Goal: Task Accomplishment & Management: Manage account settings

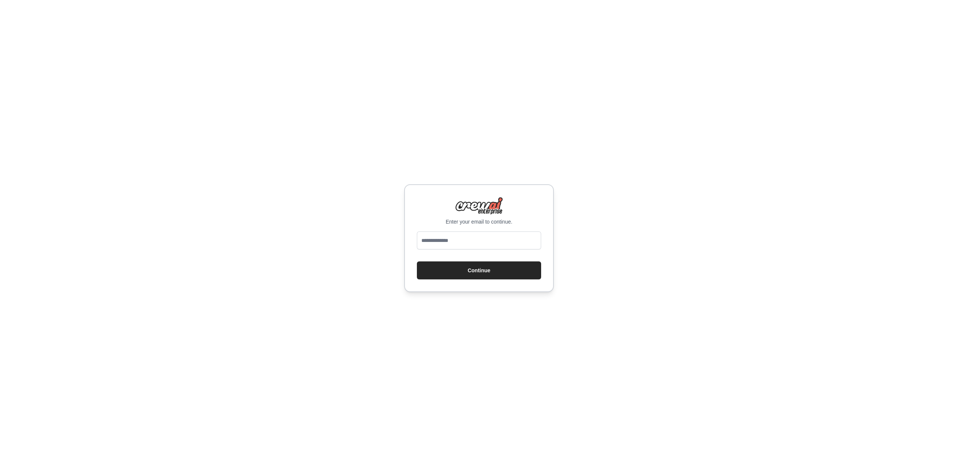
type input "**********"
click at [487, 271] on button "Continue" at bounding box center [479, 270] width 124 height 18
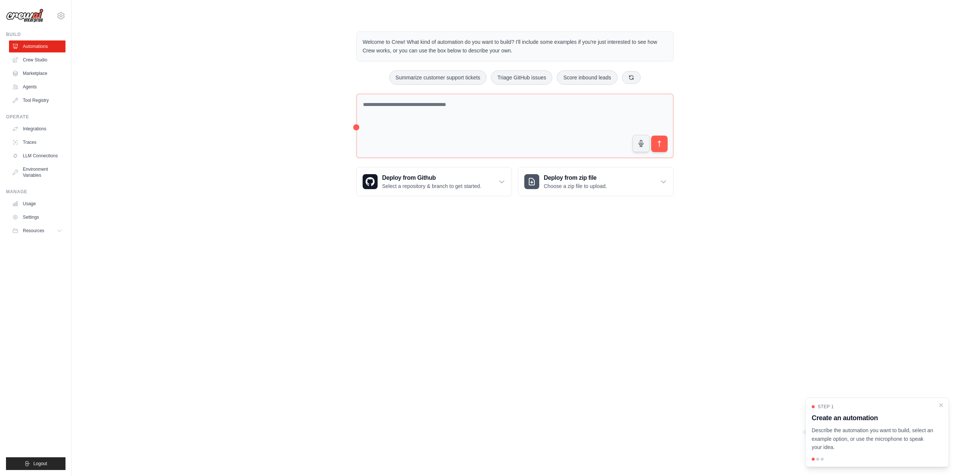
click at [516, 344] on body "masudcseku@gmail.com Settings Build Automations Crew Studio" at bounding box center [479, 238] width 958 height 476
click at [47, 57] on link "Crew Studio" at bounding box center [38, 60] width 57 height 12
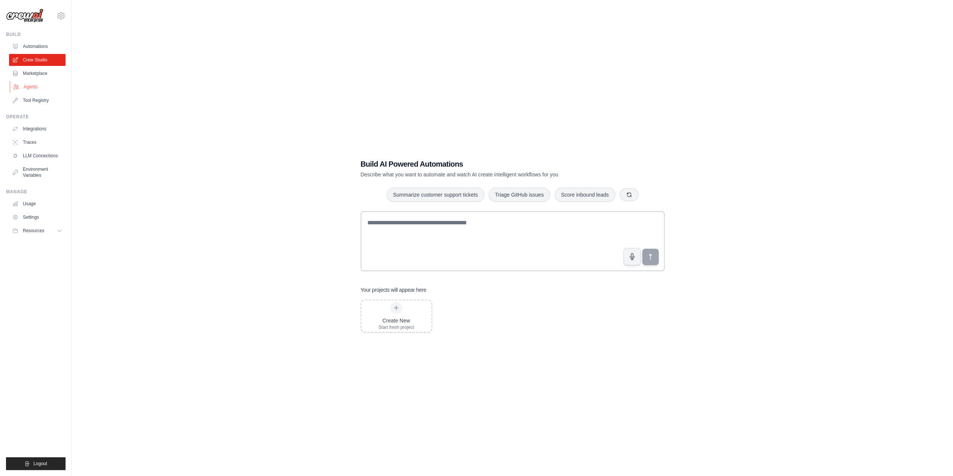
click at [29, 86] on link "Agents" at bounding box center [38, 87] width 57 height 12
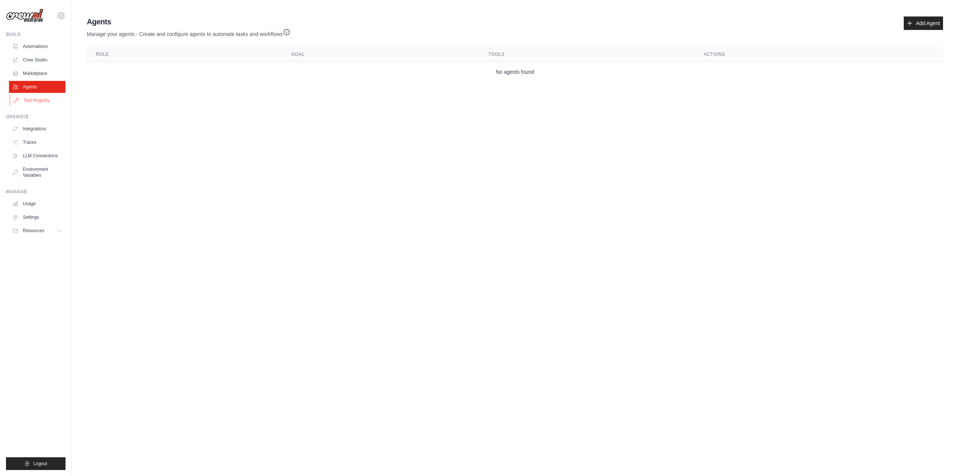
click at [40, 100] on link "Tool Registry" at bounding box center [38, 100] width 57 height 12
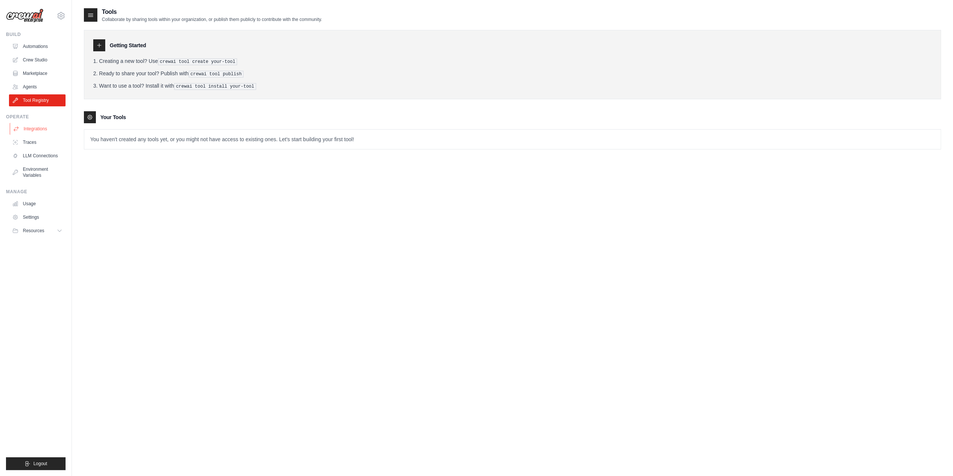
click at [39, 130] on link "Integrations" at bounding box center [38, 129] width 57 height 12
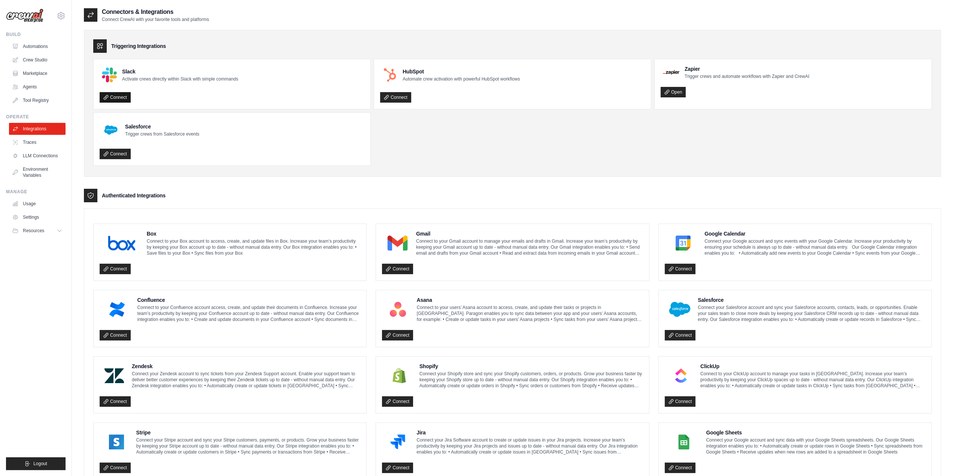
click at [121, 97] on link "Connect" at bounding box center [115, 97] width 31 height 10
click at [33, 206] on link "Usage" at bounding box center [38, 204] width 57 height 12
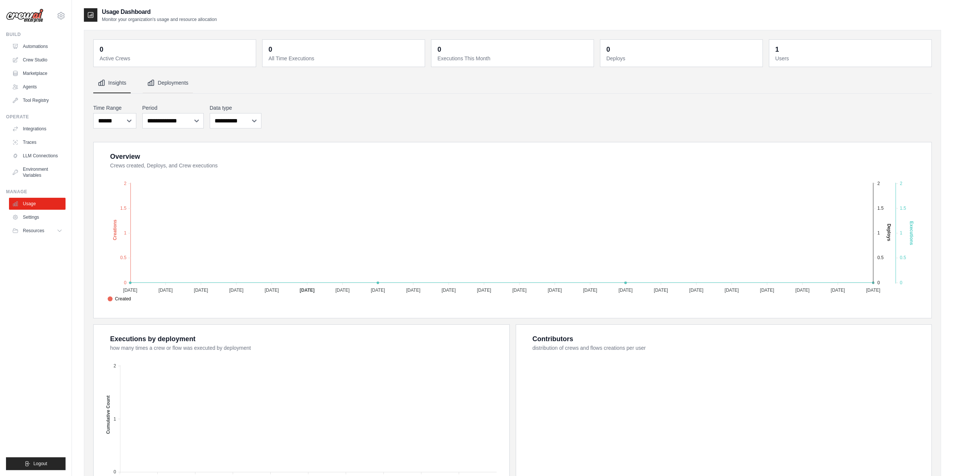
click at [169, 84] on button "Deployments" at bounding box center [168, 83] width 50 height 20
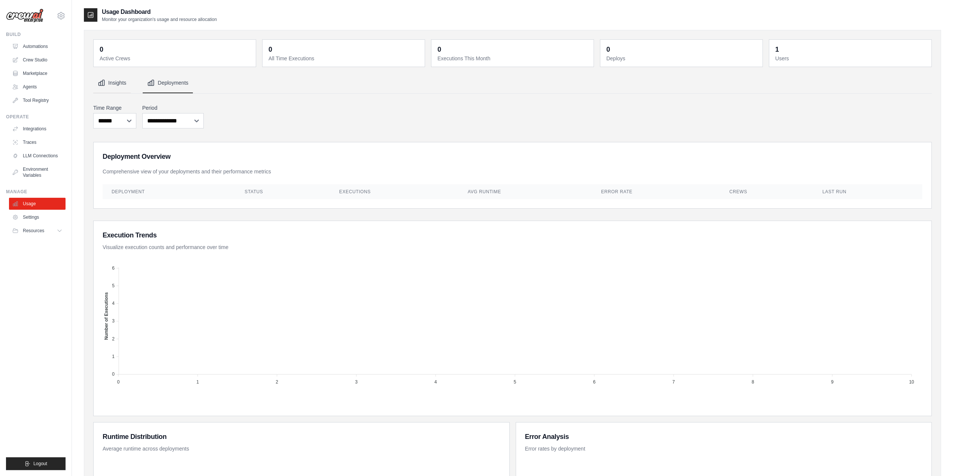
click at [118, 83] on button "Insights" at bounding box center [111, 83] width 37 height 20
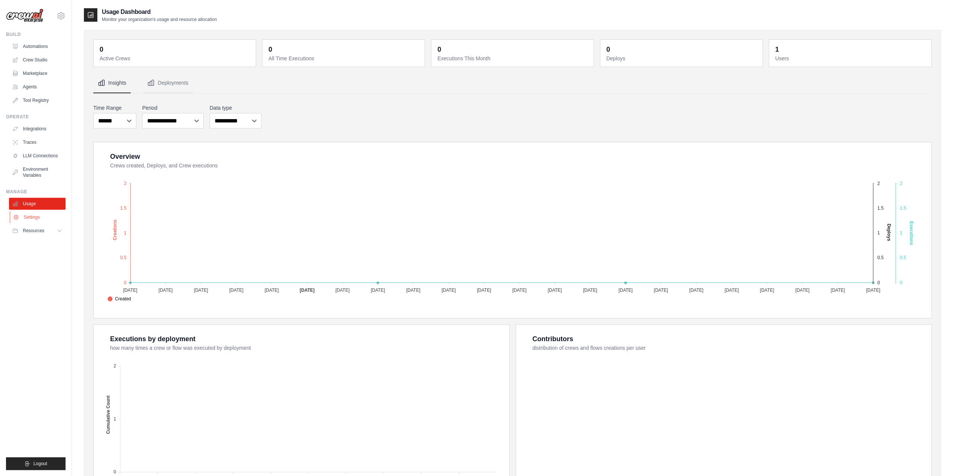
click at [30, 217] on link "Settings" at bounding box center [38, 217] width 57 height 12
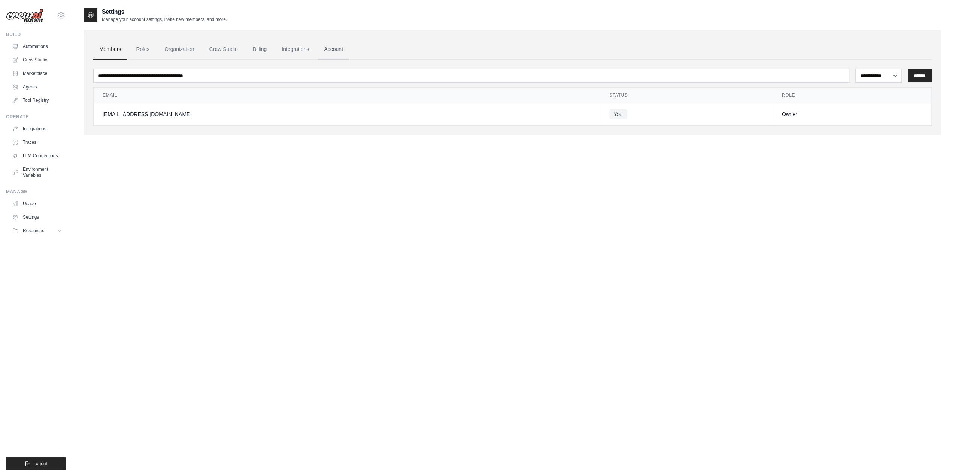
click at [341, 48] on link "Account" at bounding box center [333, 49] width 31 height 20
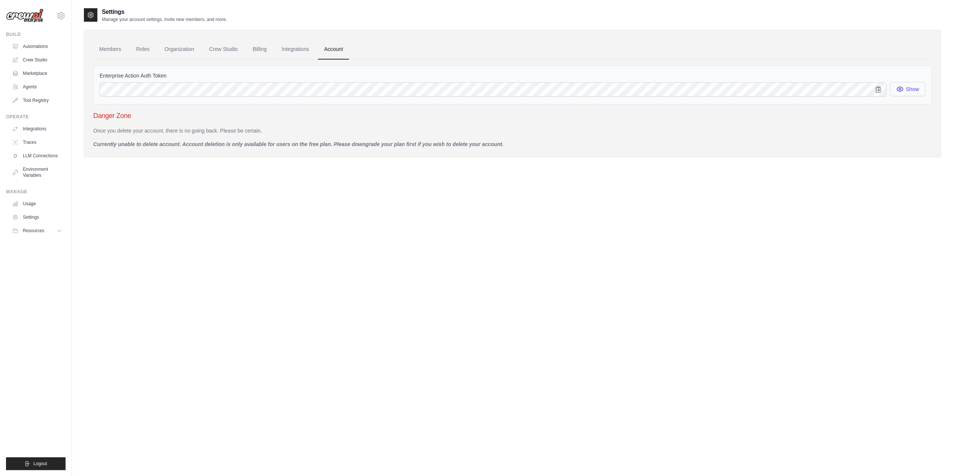
click at [914, 90] on button "Show" at bounding box center [907, 89] width 36 height 14
click at [147, 51] on link "Roles" at bounding box center [142, 49] width 25 height 20
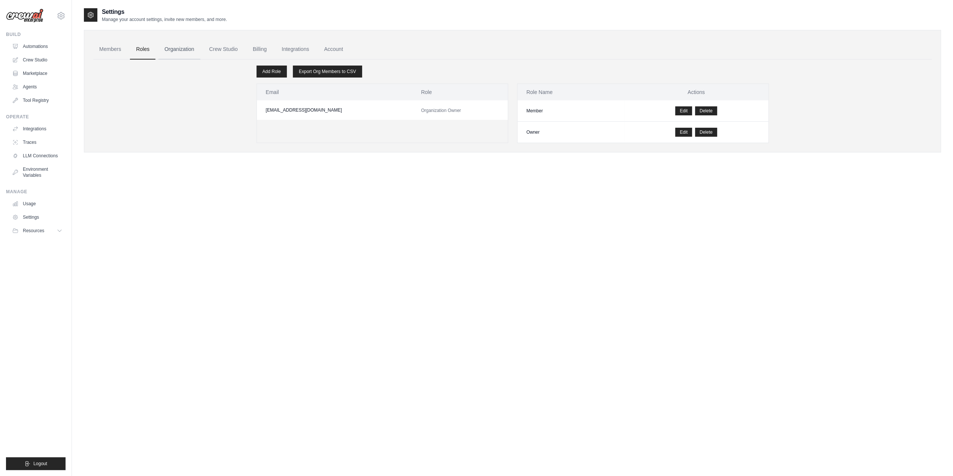
click at [173, 51] on link "Organization" at bounding box center [179, 49] width 42 height 20
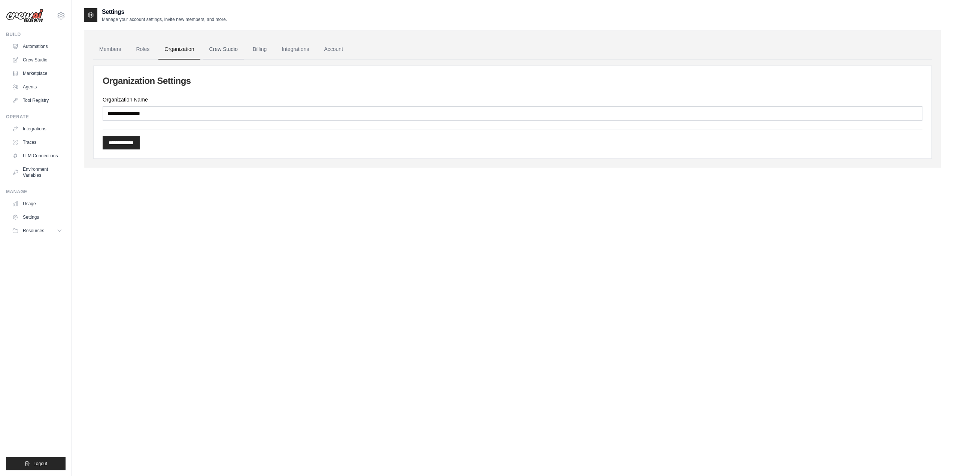
click at [240, 48] on link "Crew Studio" at bounding box center [223, 49] width 40 height 20
click at [269, 49] on link "Billing" at bounding box center [260, 49] width 26 height 20
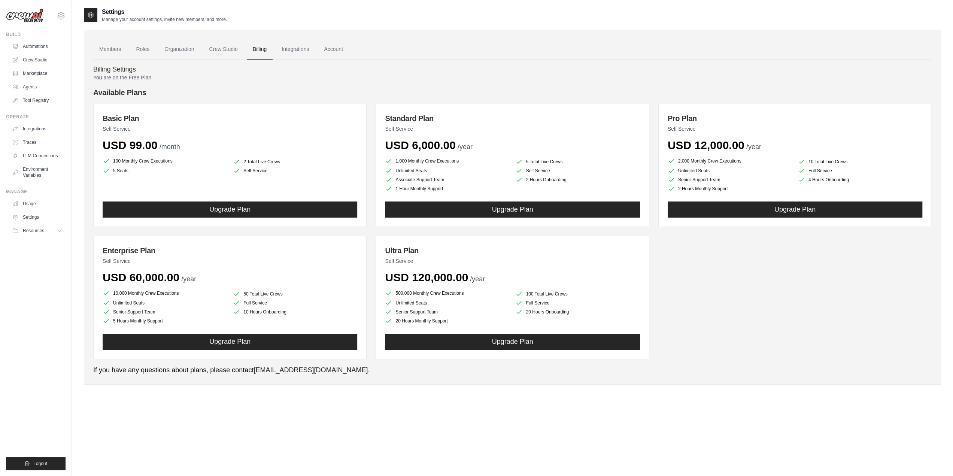
click at [135, 77] on p "You are on the Free Plan" at bounding box center [512, 77] width 838 height 7
click at [305, 50] on link "Integrations" at bounding box center [294, 49] width 39 height 20
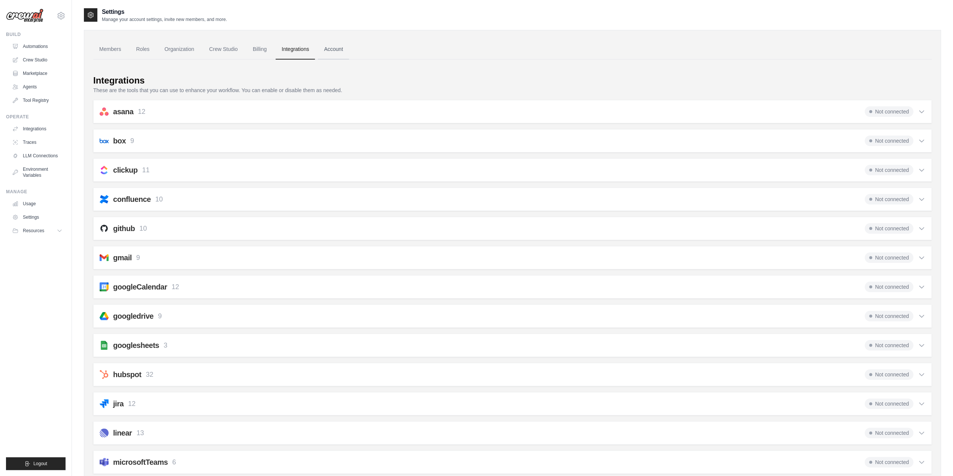
click at [343, 54] on link "Account" at bounding box center [333, 49] width 31 height 20
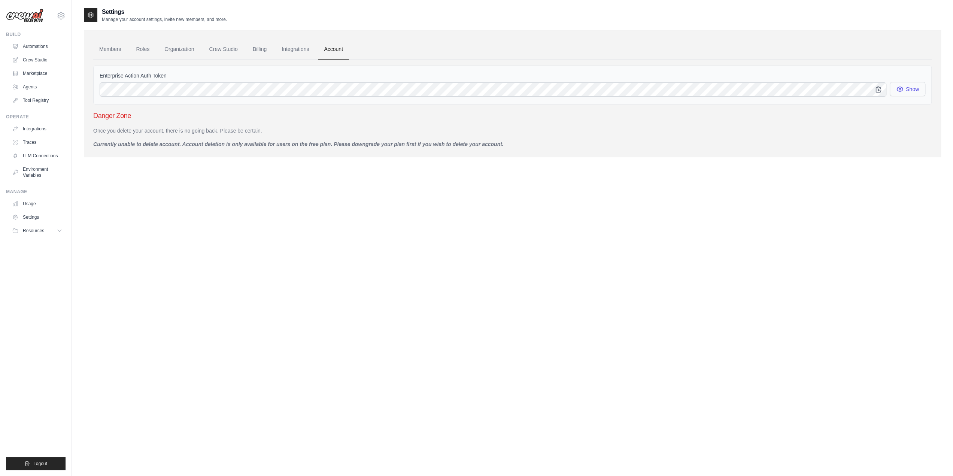
click at [913, 92] on button "Show" at bounding box center [907, 89] width 36 height 14
click at [877, 88] on icon "button" at bounding box center [877, 89] width 5 height 6
click at [911, 89] on button "Show" at bounding box center [907, 89] width 36 height 14
click at [270, 47] on link "Billing" at bounding box center [260, 49] width 26 height 20
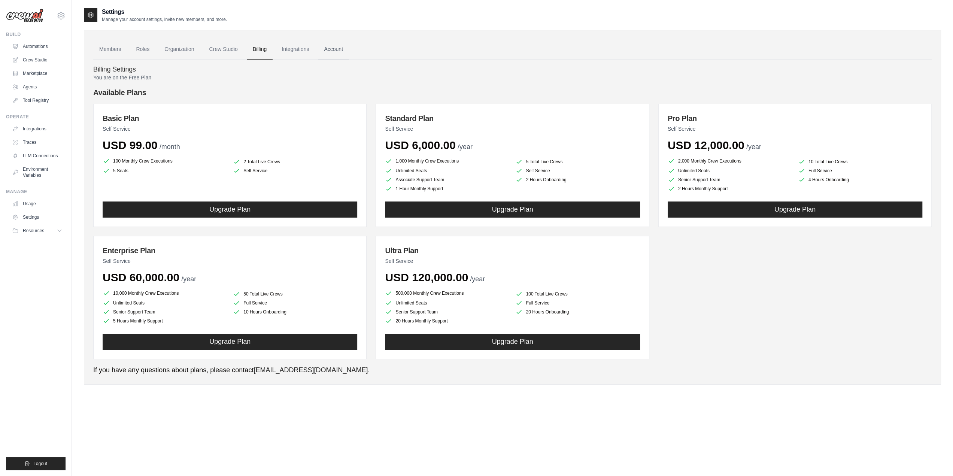
click at [347, 52] on link "Account" at bounding box center [333, 49] width 31 height 20
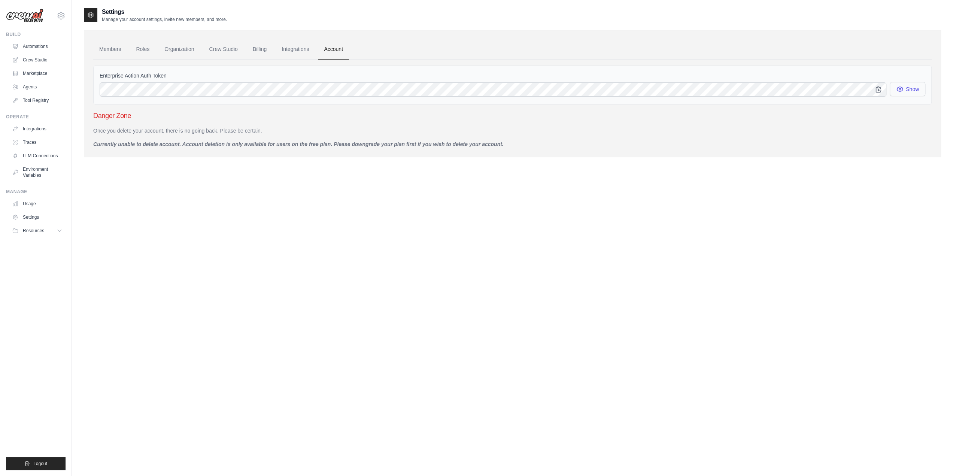
click at [909, 86] on button "Show" at bounding box center [907, 89] width 36 height 14
